Goal: Transaction & Acquisition: Purchase product/service

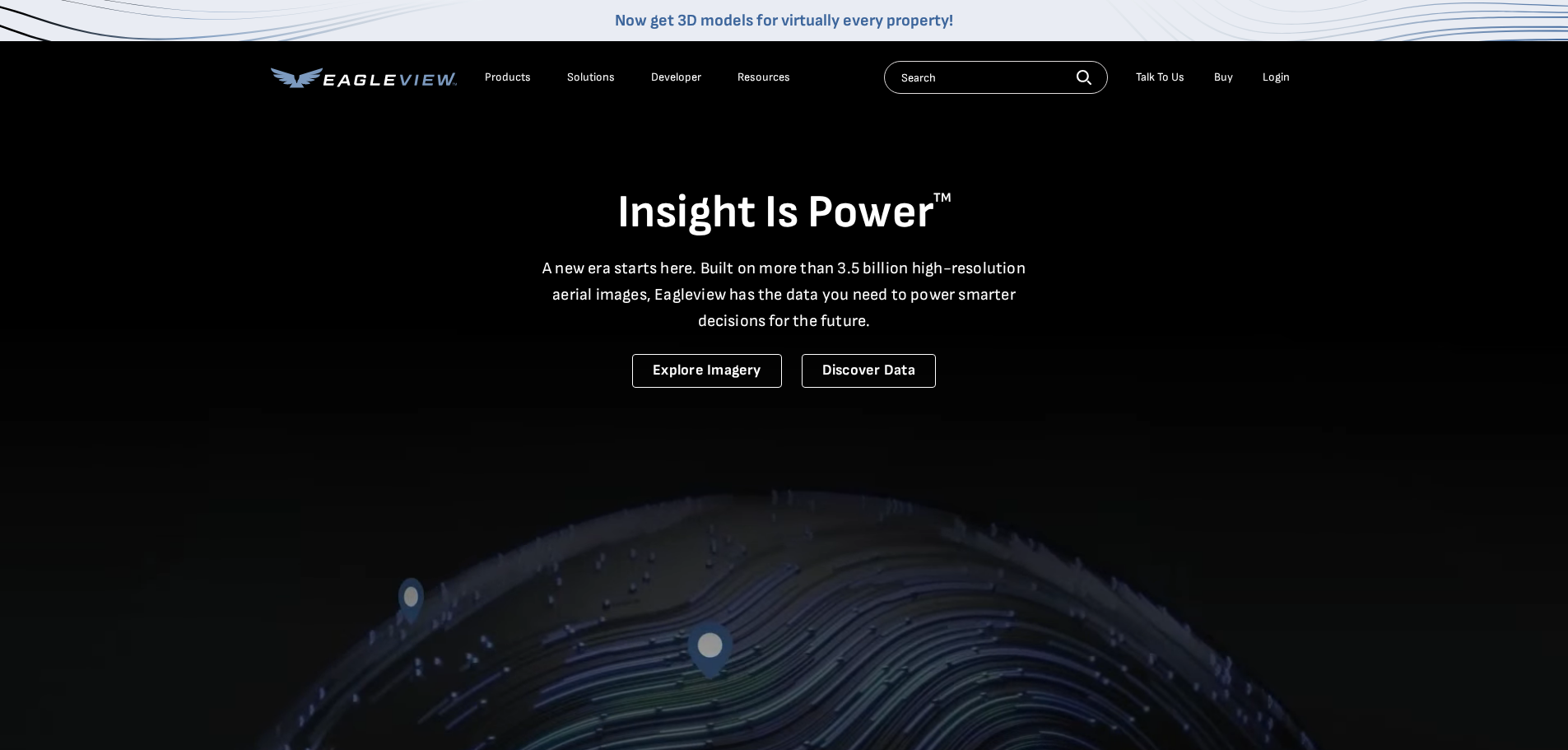
click at [1268, 78] on div "Login" at bounding box center [1275, 77] width 27 height 15
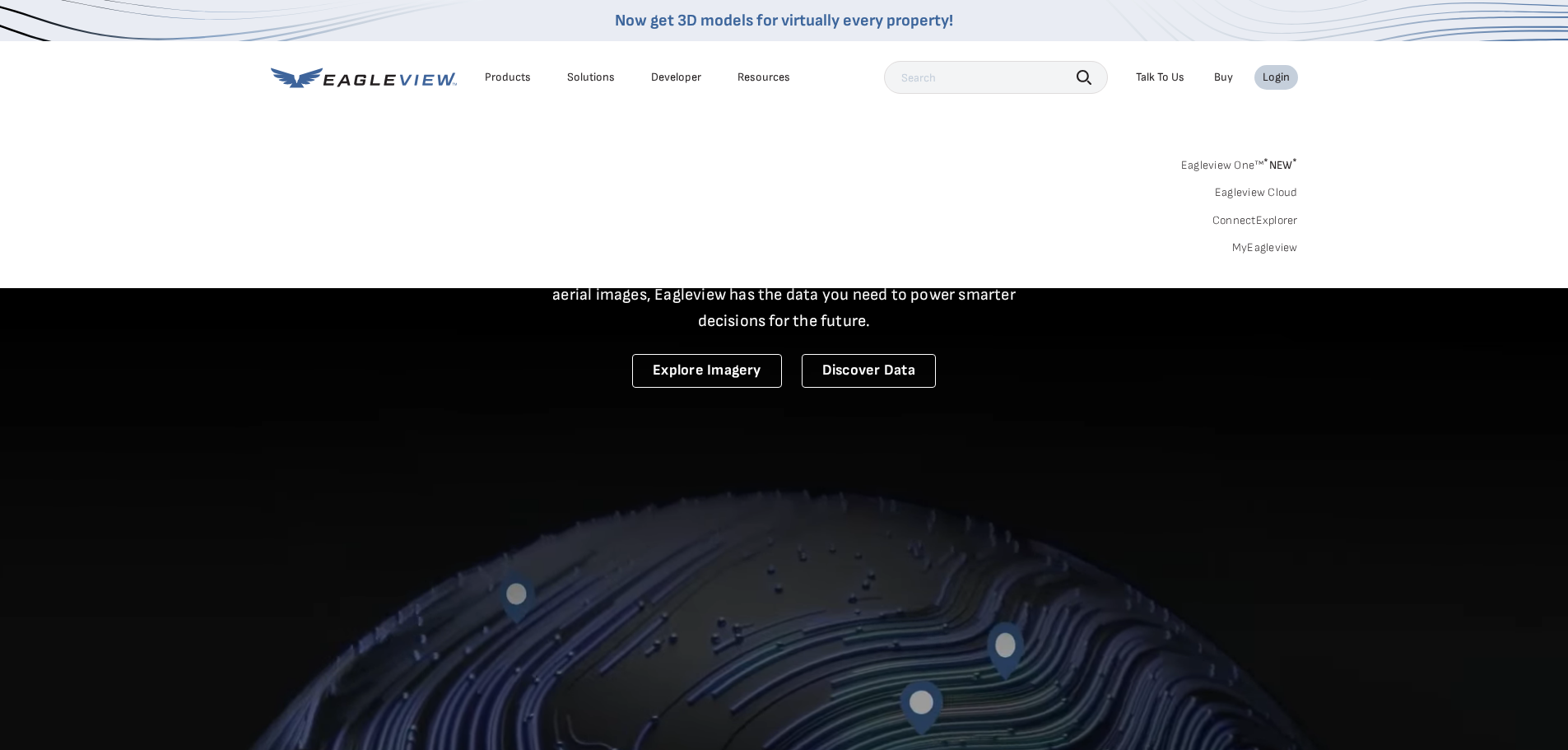
click at [1275, 76] on div "Login" at bounding box center [1275, 77] width 27 height 15
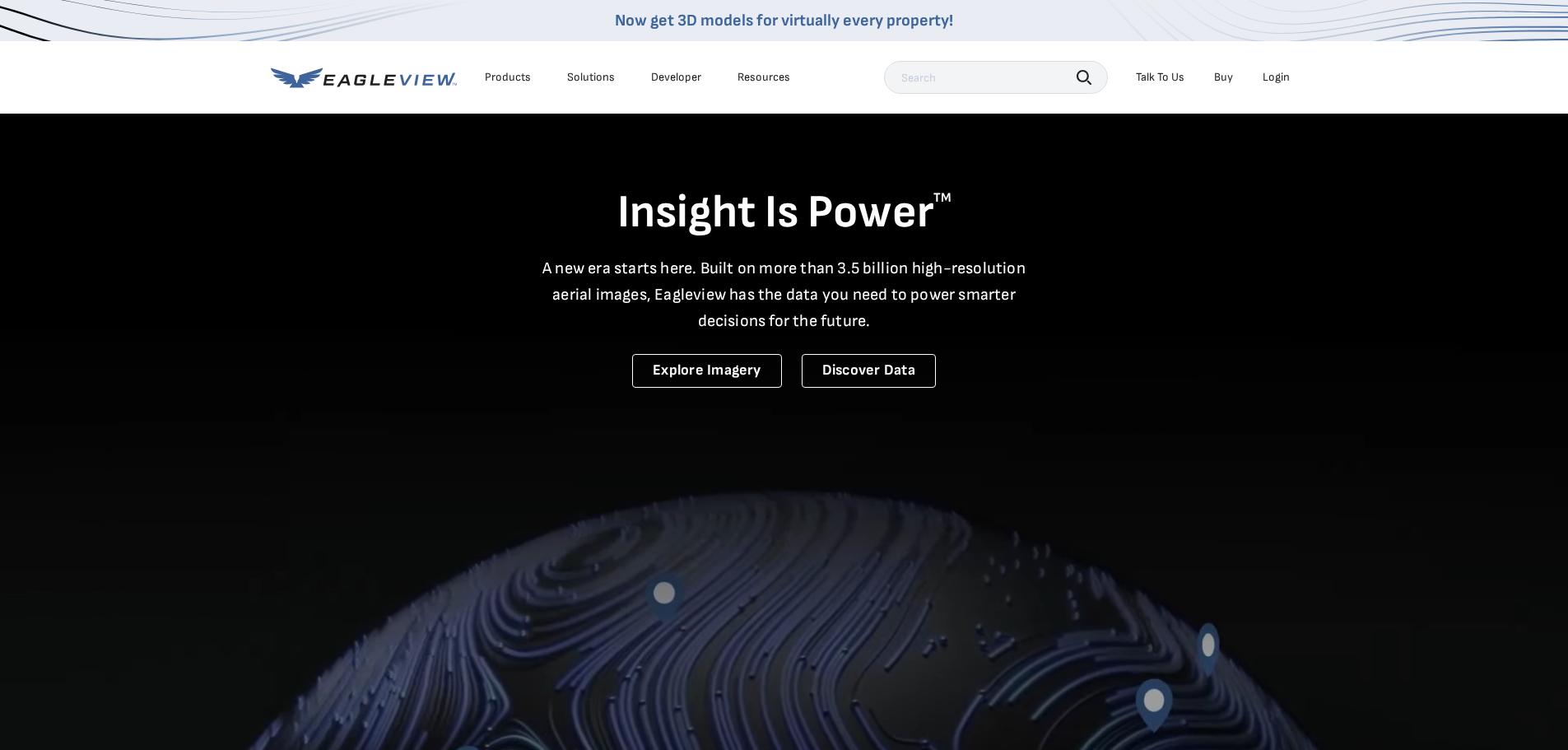
click at [1281, 76] on div "Login" at bounding box center [1275, 77] width 27 height 15
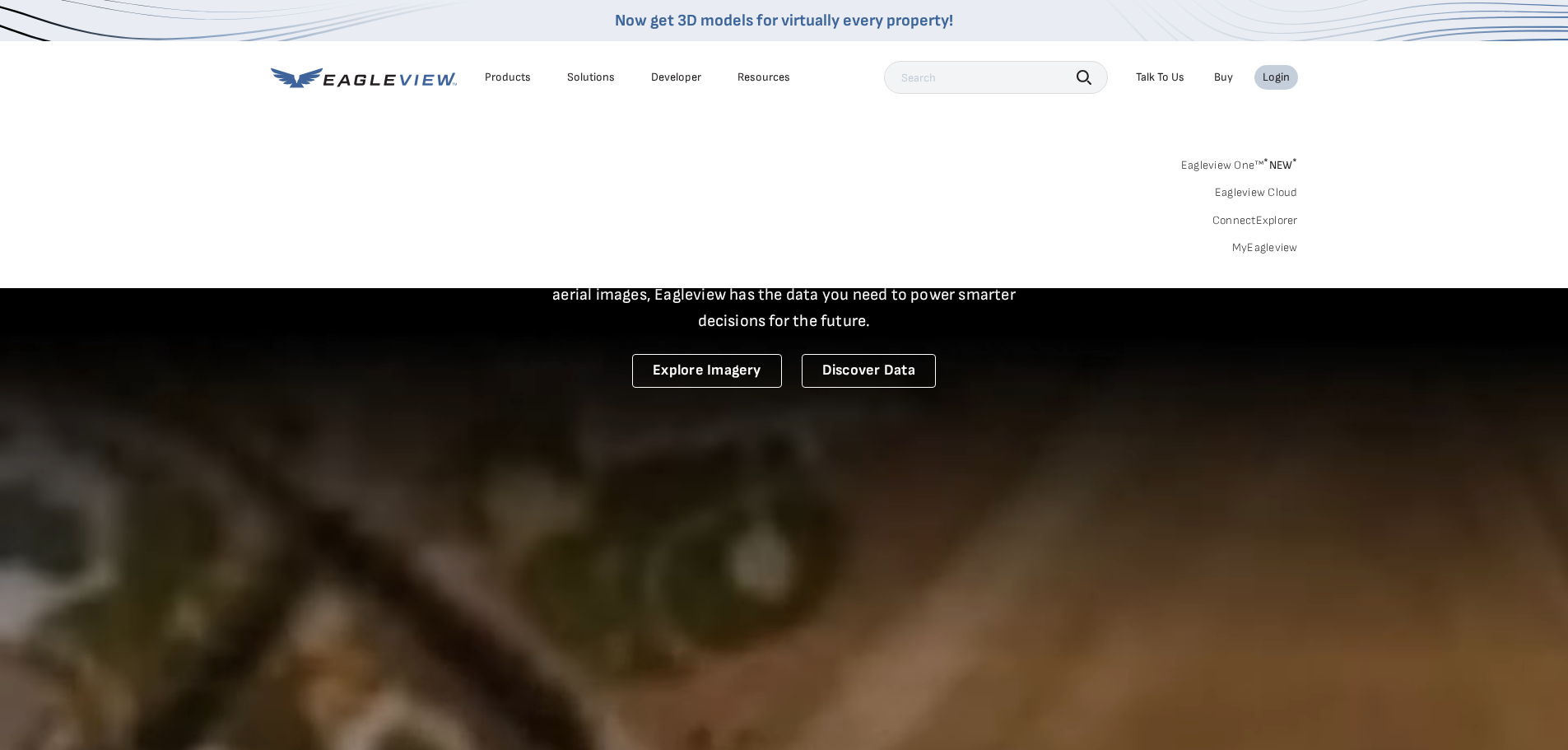
click at [1268, 245] on link "MyEagleview" at bounding box center [1265, 248] width 66 height 15
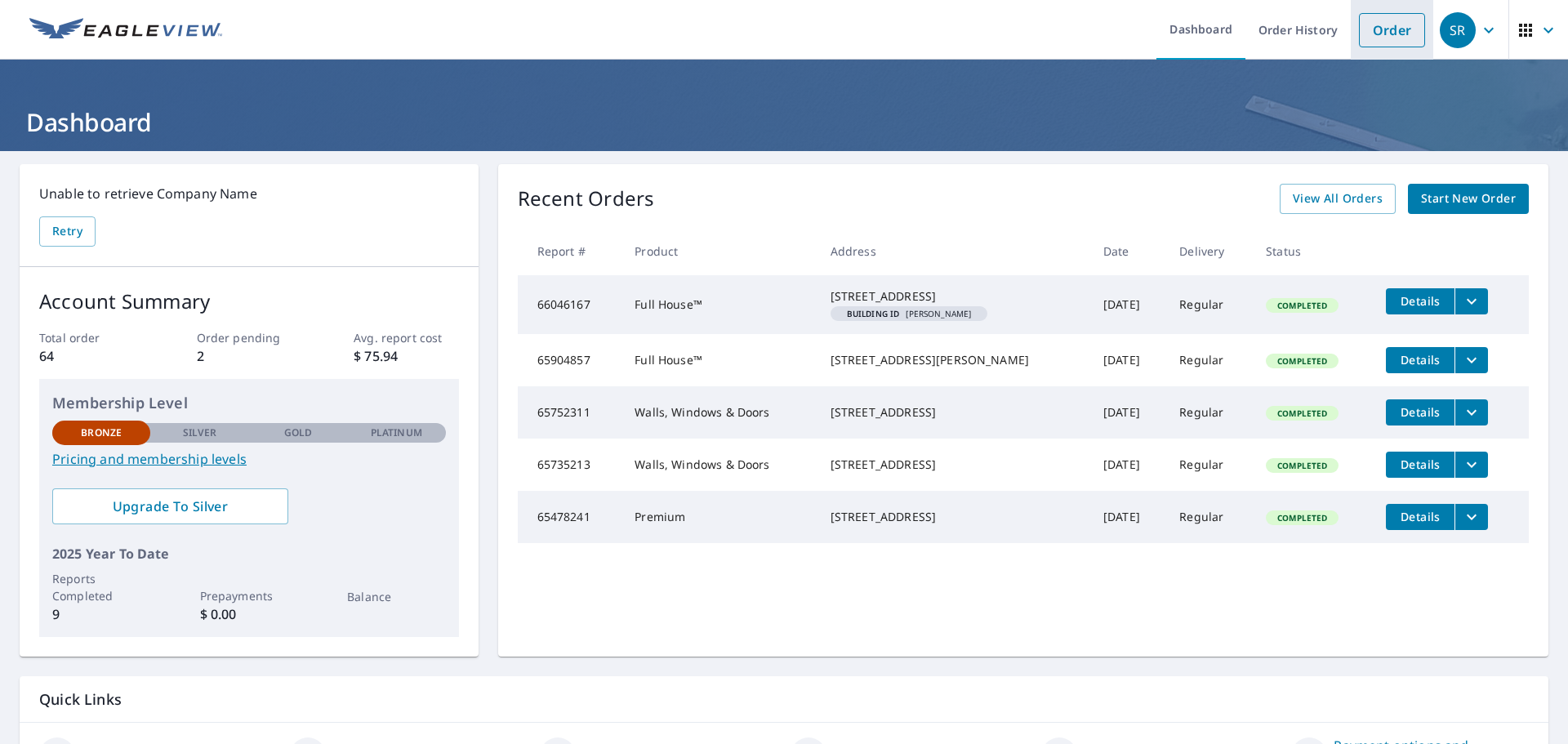
click at [1384, 31] on link "Order" at bounding box center [1391, 30] width 66 height 34
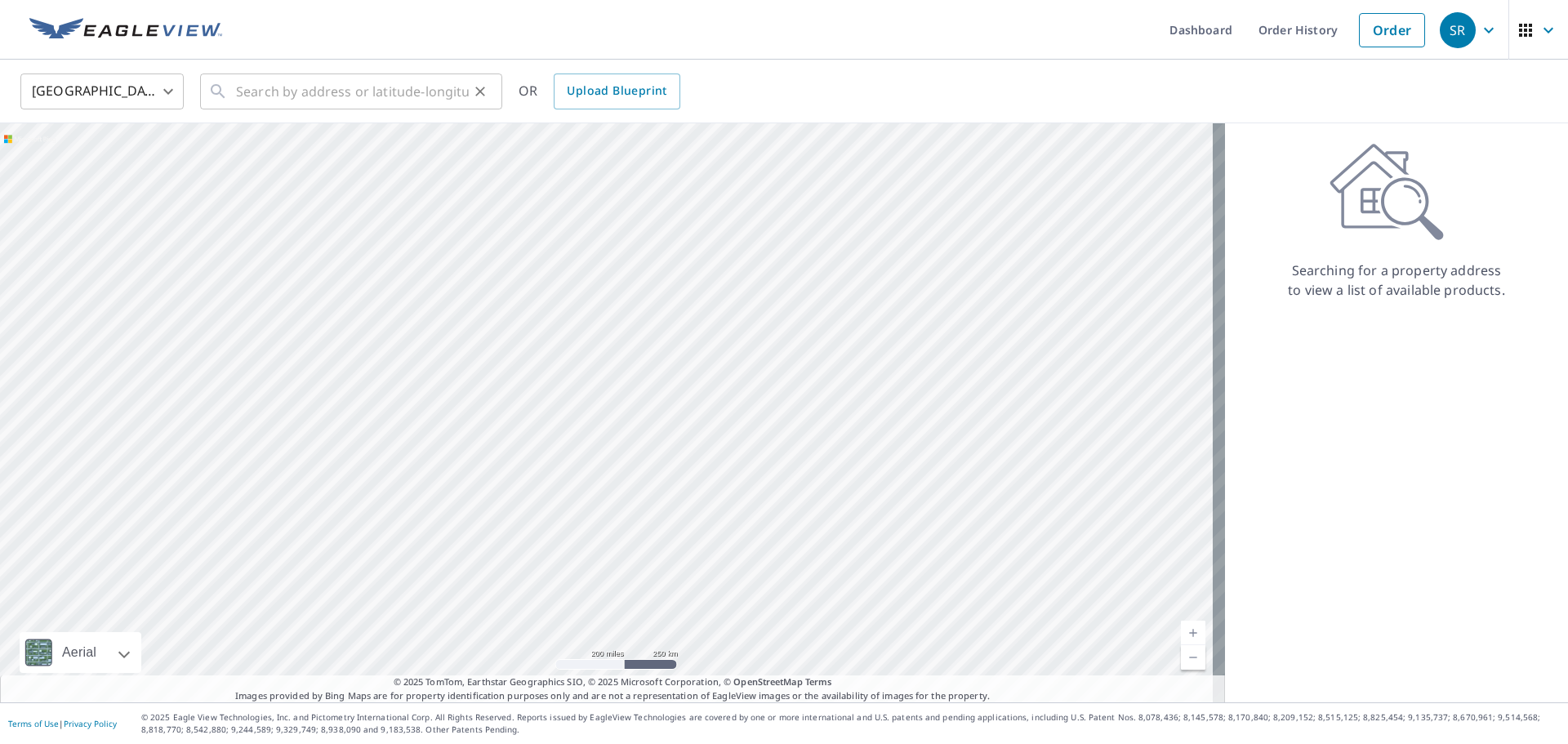
click at [224, 89] on icon at bounding box center [218, 91] width 19 height 19
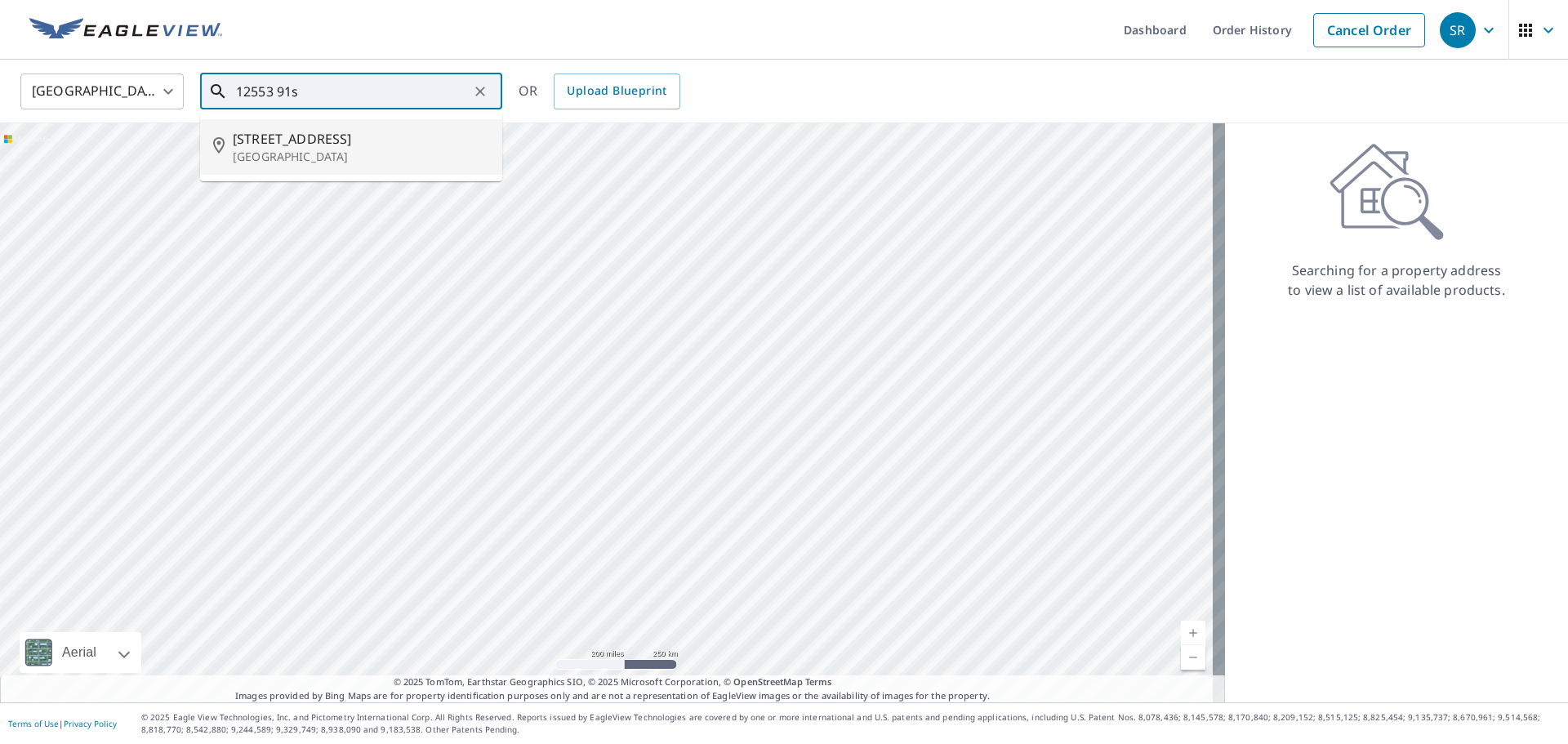
click at [284, 143] on span "[STREET_ADDRESS]" at bounding box center [360, 138] width 256 height 19
type input "[STREET_ADDRESS]"
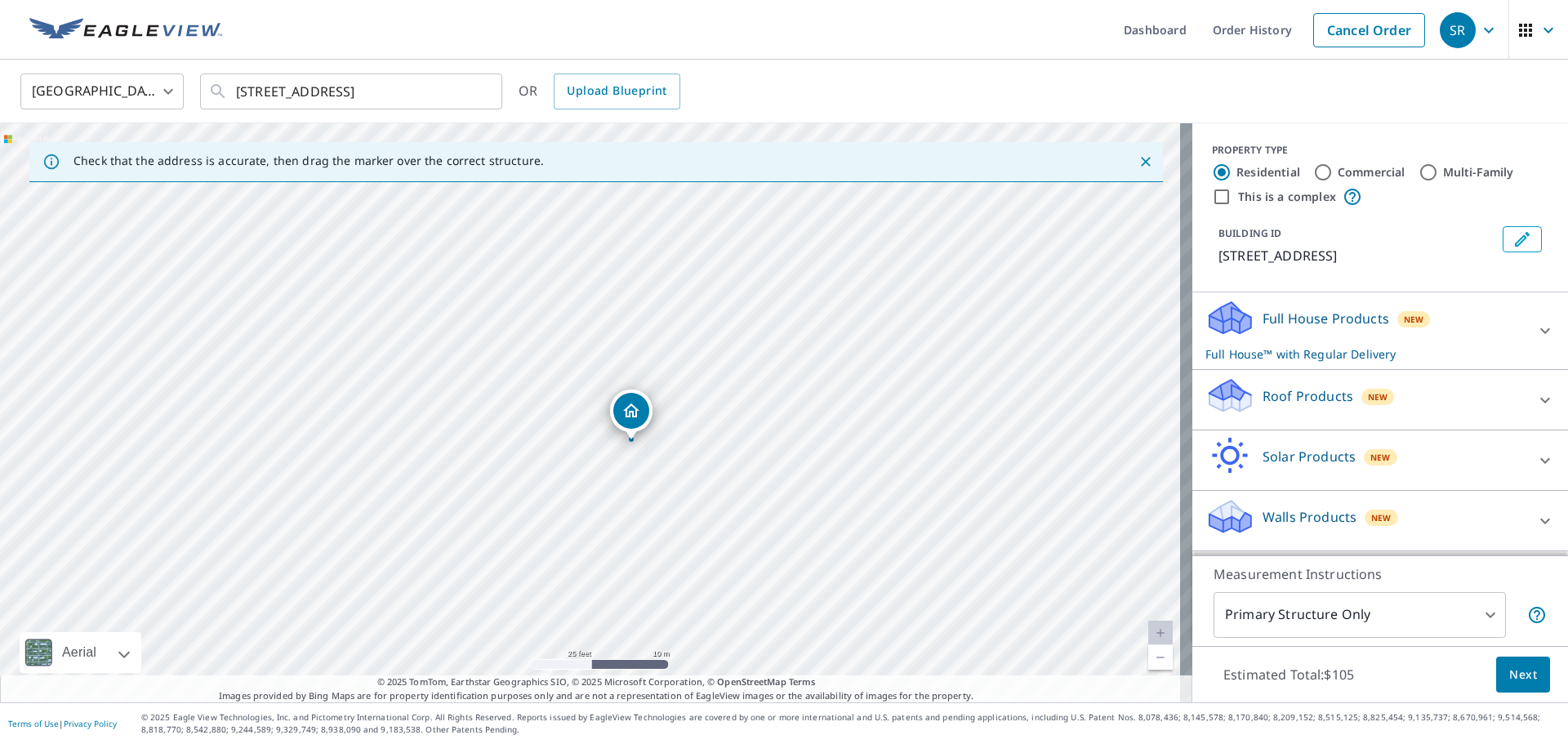
drag, startPoint x: 630, startPoint y: 481, endPoint x: 619, endPoint y: 238, distance: 243.2
click at [619, 238] on div "[STREET_ADDRESS]" at bounding box center [596, 412] width 1192 height 578
click at [1302, 395] on p "Roof Products" at bounding box center [1308, 395] width 91 height 19
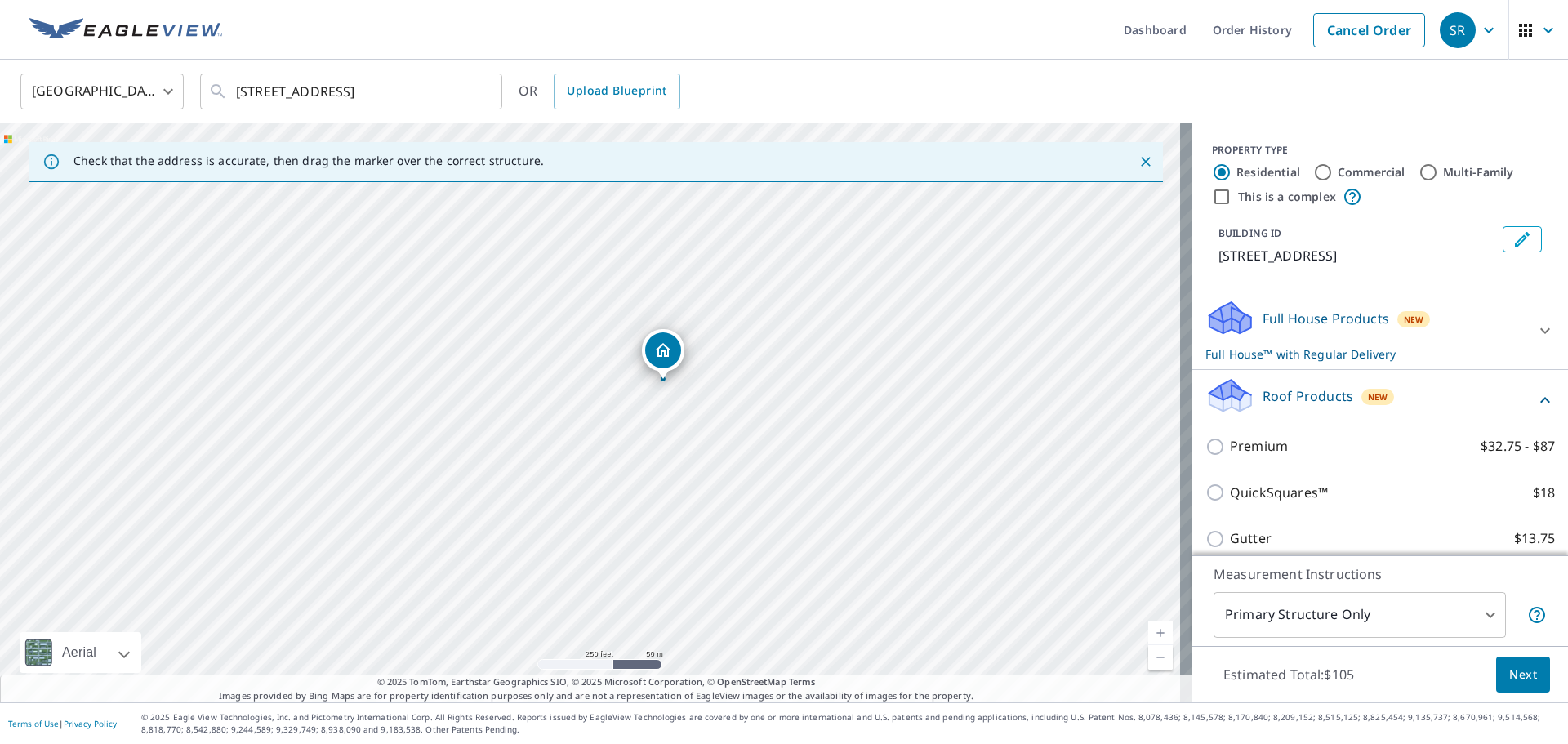
scroll to position [81, 0]
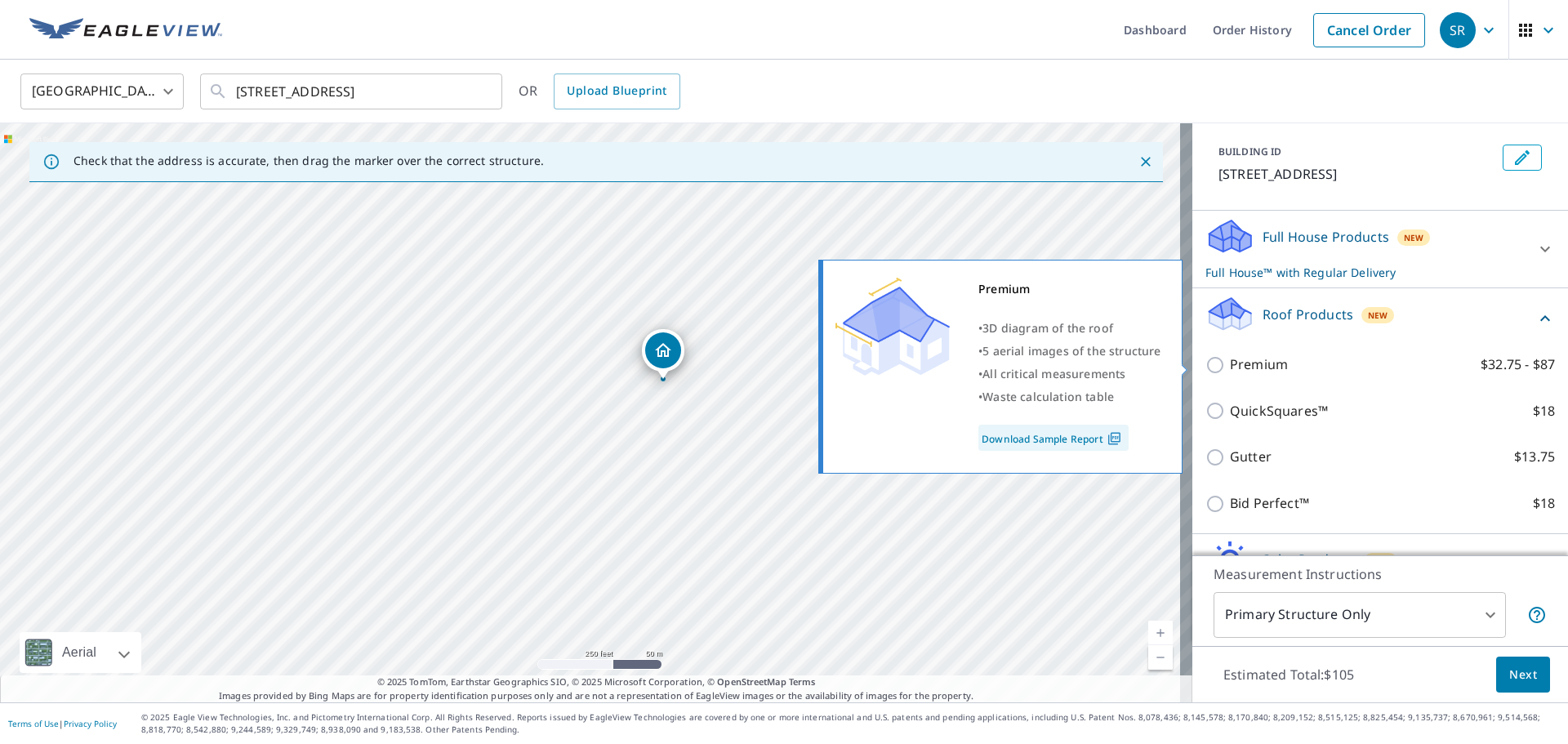
click at [1240, 368] on p "Premium" at bounding box center [1259, 365] width 58 height 20
click at [1230, 368] on input "Premium $32.75 - $87" at bounding box center [1217, 365] width 24 height 19
checkbox input "true"
checkbox input "false"
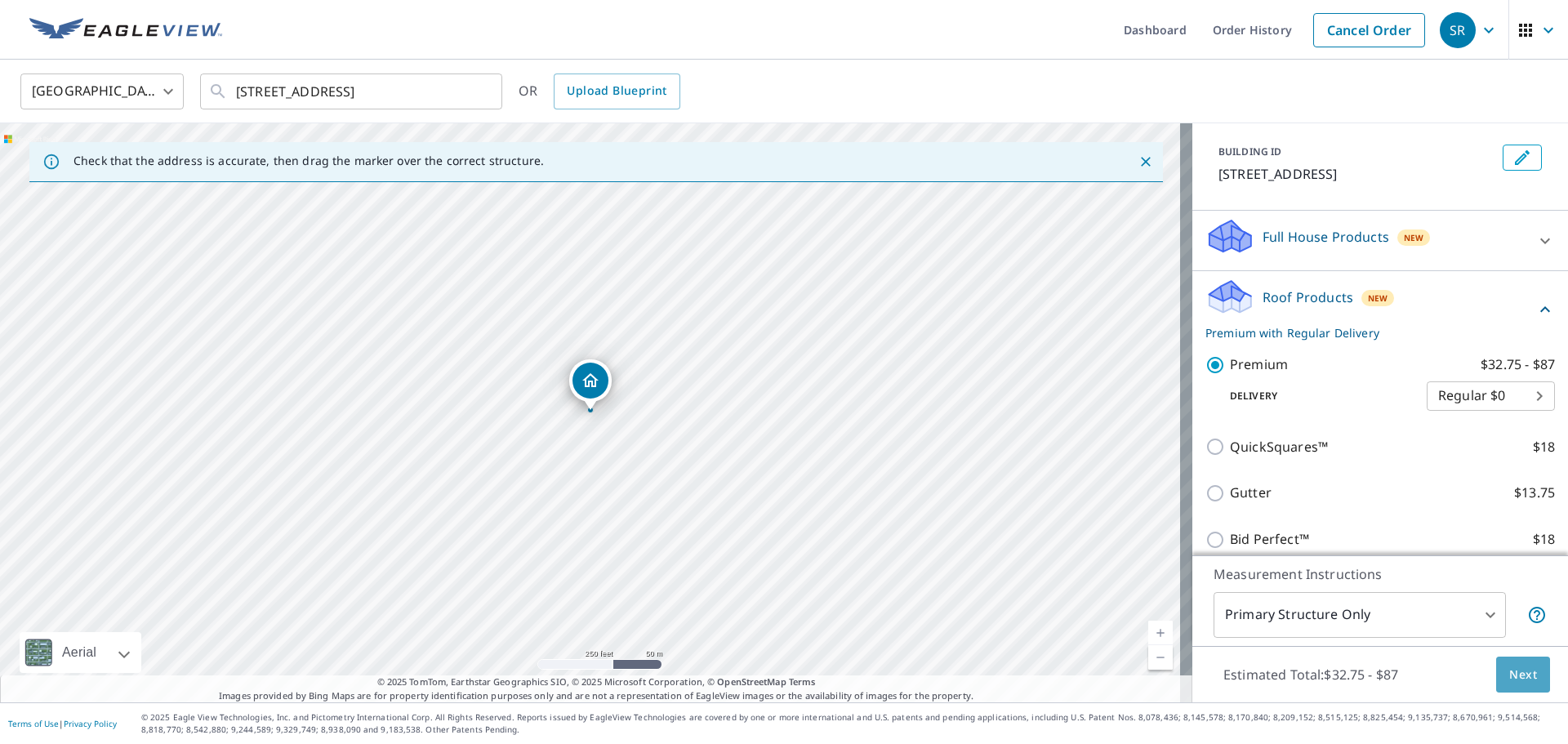
click at [1513, 674] on span "Next" at bounding box center [1523, 675] width 28 height 20
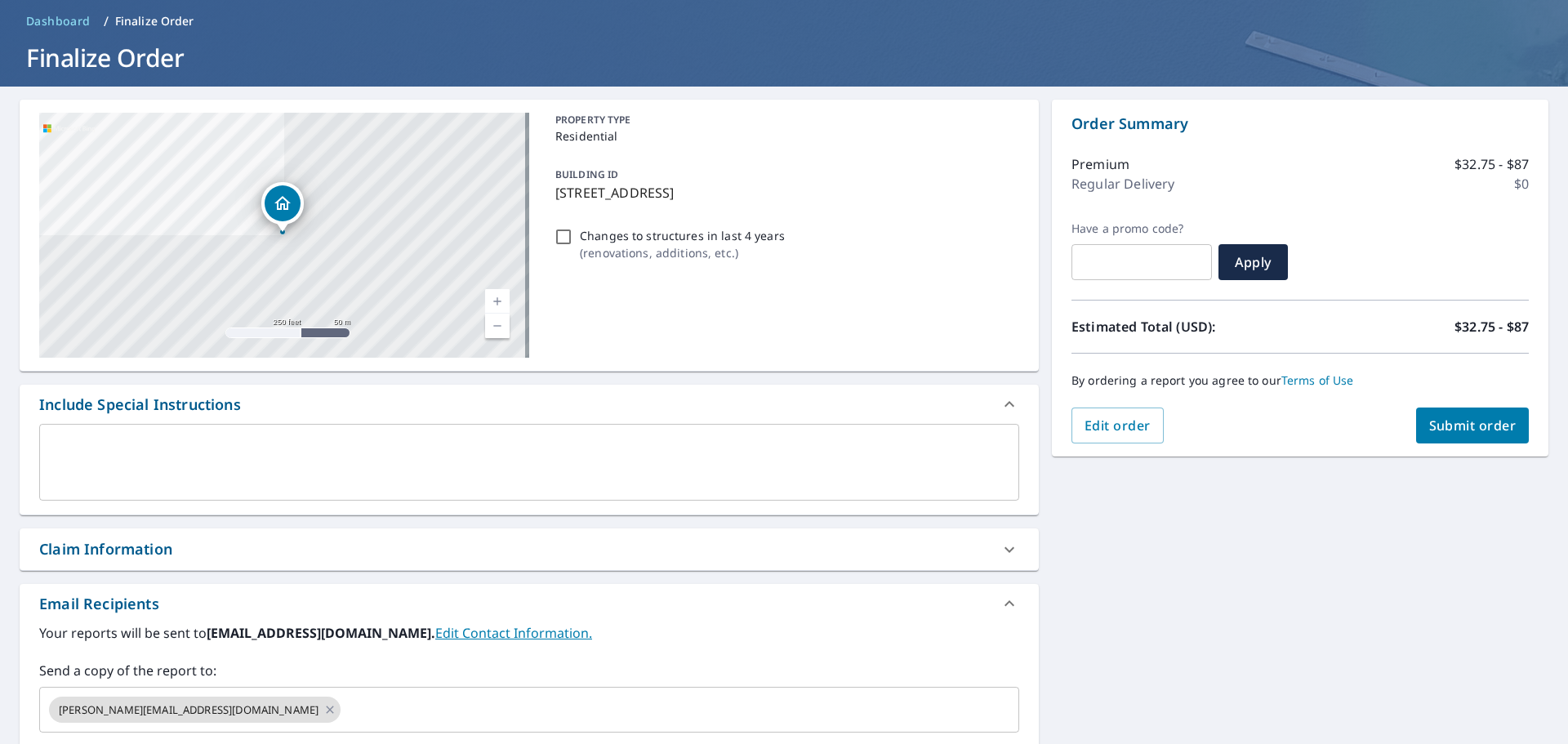
scroll to position [245, 0]
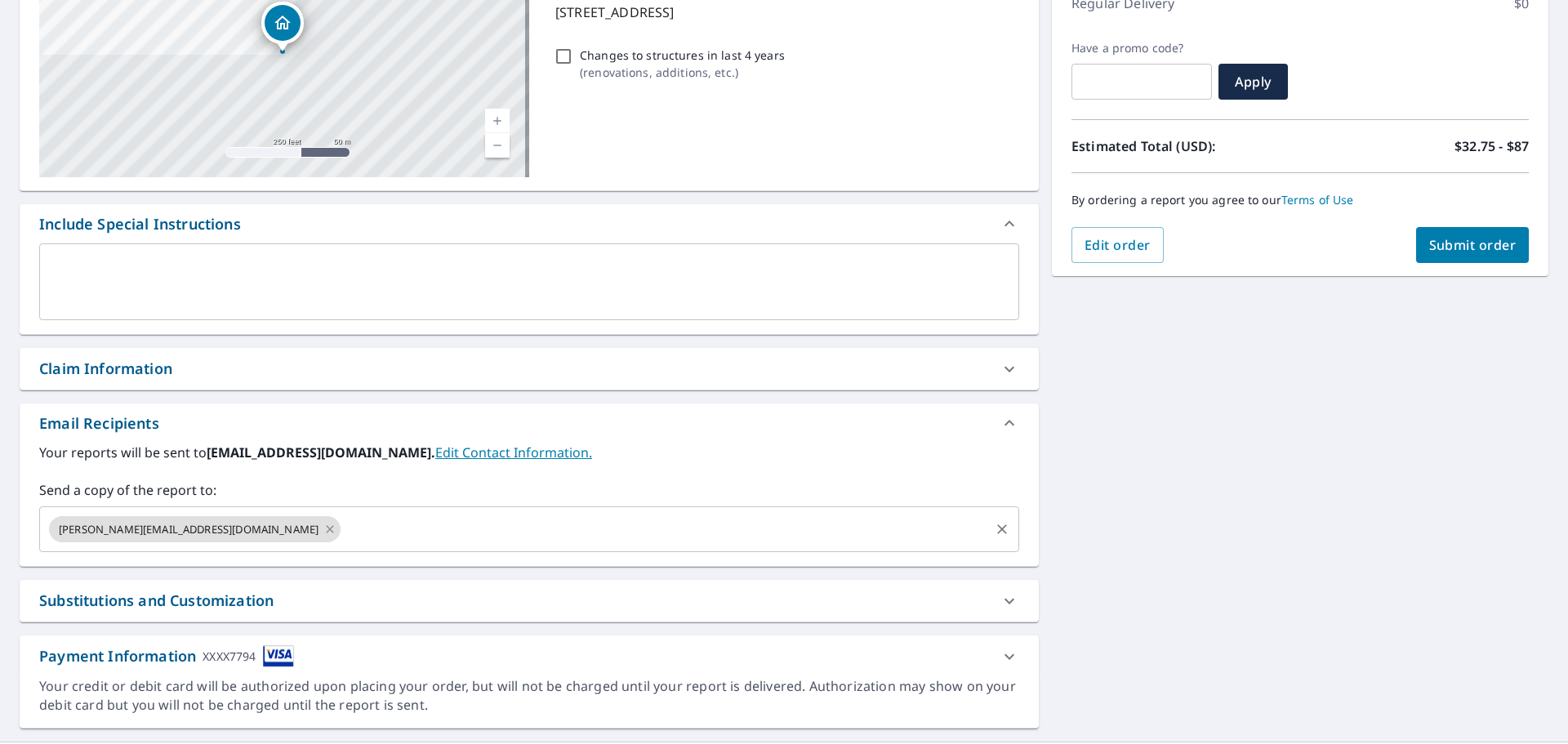
click at [326, 527] on icon at bounding box center [330, 528] width 7 height 7
click at [1471, 246] on span "Submit order" at bounding box center [1473, 244] width 87 height 18
checkbox input "true"
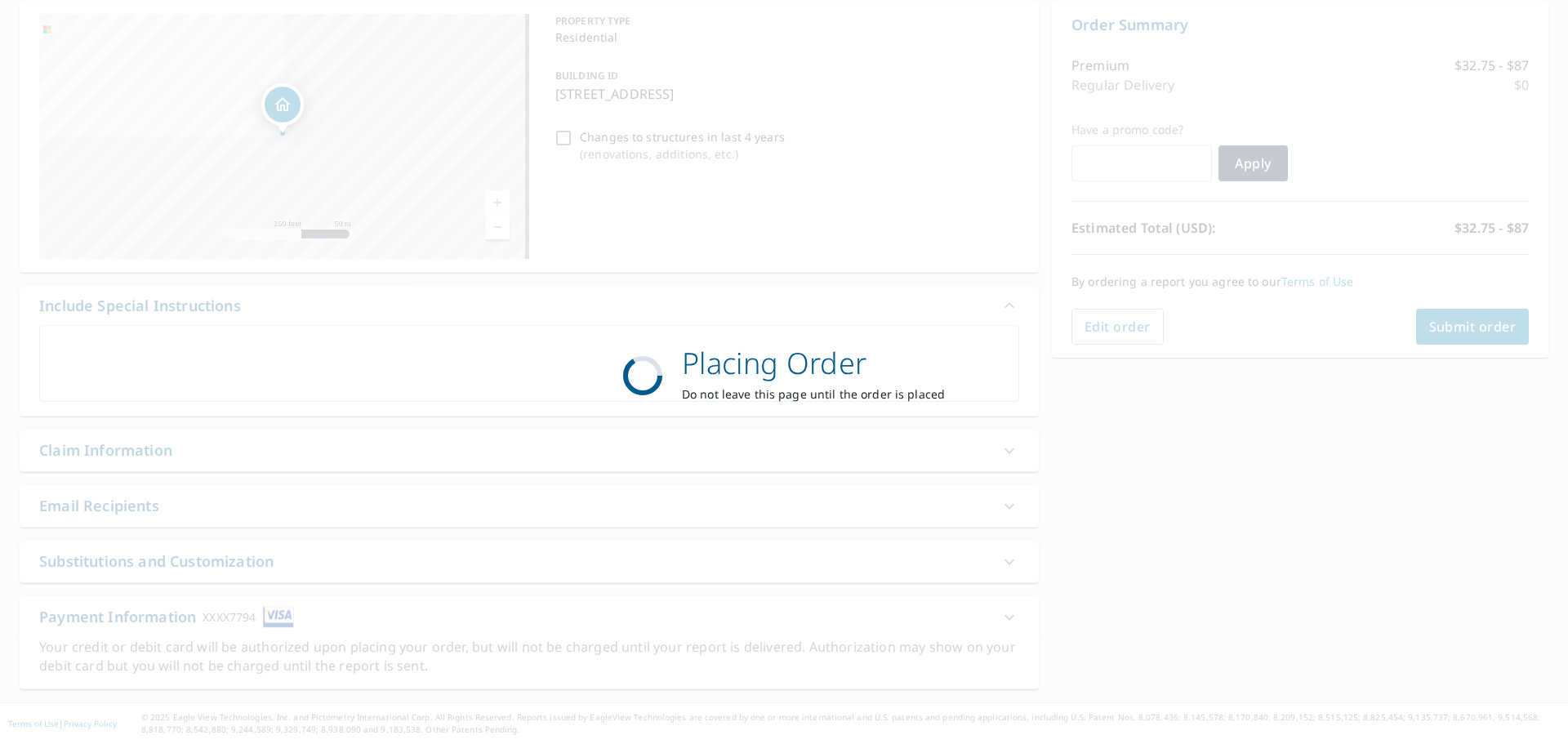
scroll to position [163, 0]
